Goal: Use online tool/utility

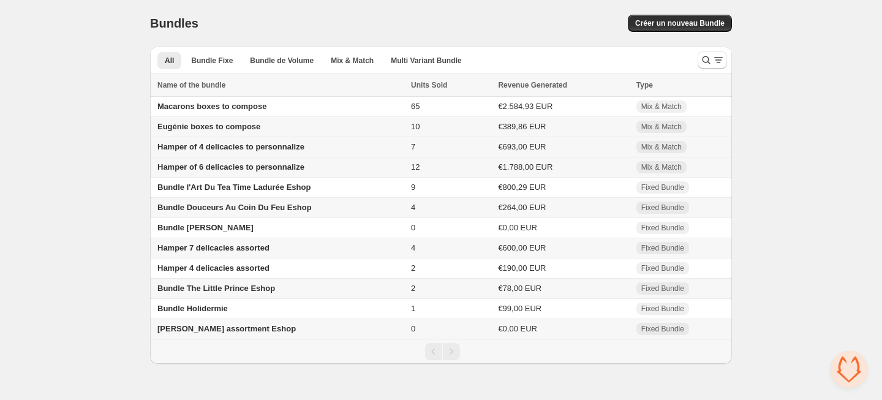
click at [218, 145] on span "Hamper of 4 delicacies to personnalize" at bounding box center [230, 146] width 147 height 9
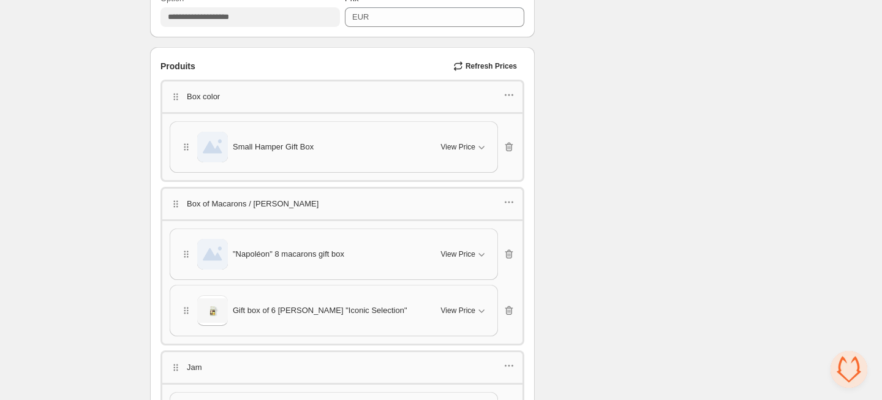
scroll to position [434, 0]
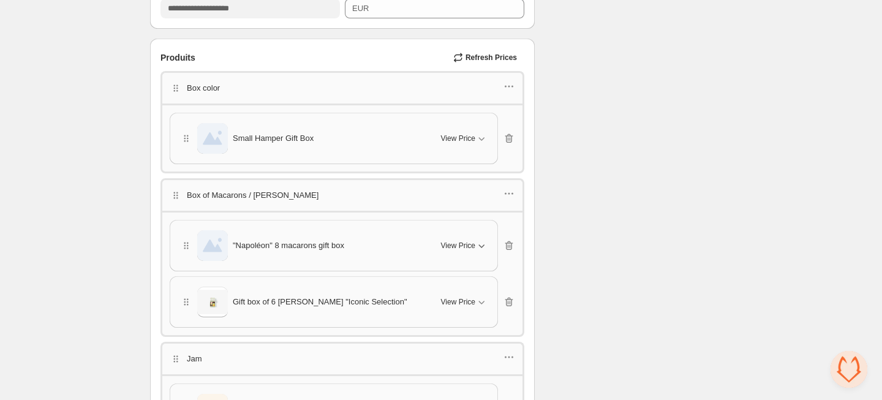
click at [471, 242] on span "View Price" at bounding box center [458, 246] width 34 height 10
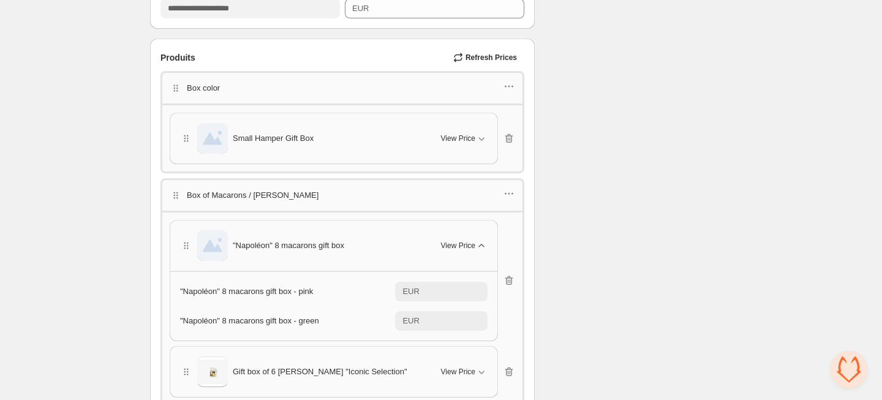
click at [471, 242] on span "View Price" at bounding box center [458, 246] width 34 height 10
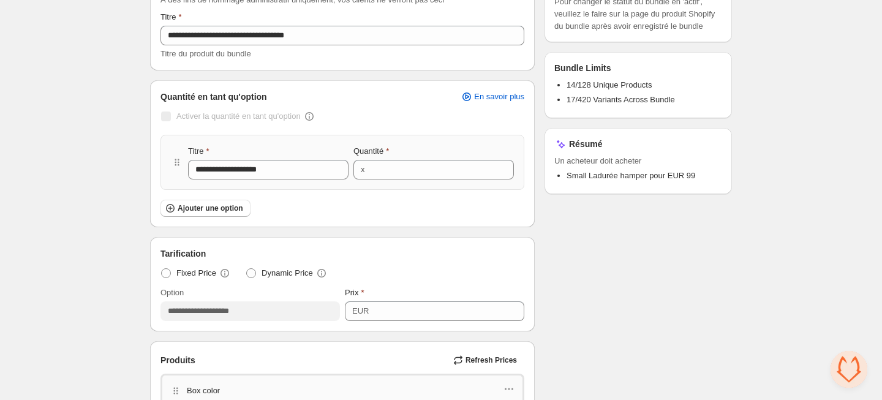
scroll to position [0, 0]
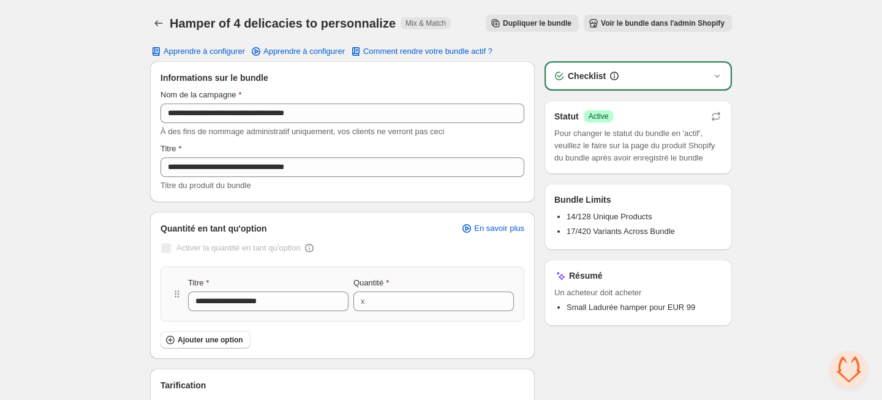
click at [613, 23] on span "Voir le bundle dans l'admin Shopify" at bounding box center [663, 23] width 124 height 10
